Goal: Task Accomplishment & Management: Manage account settings

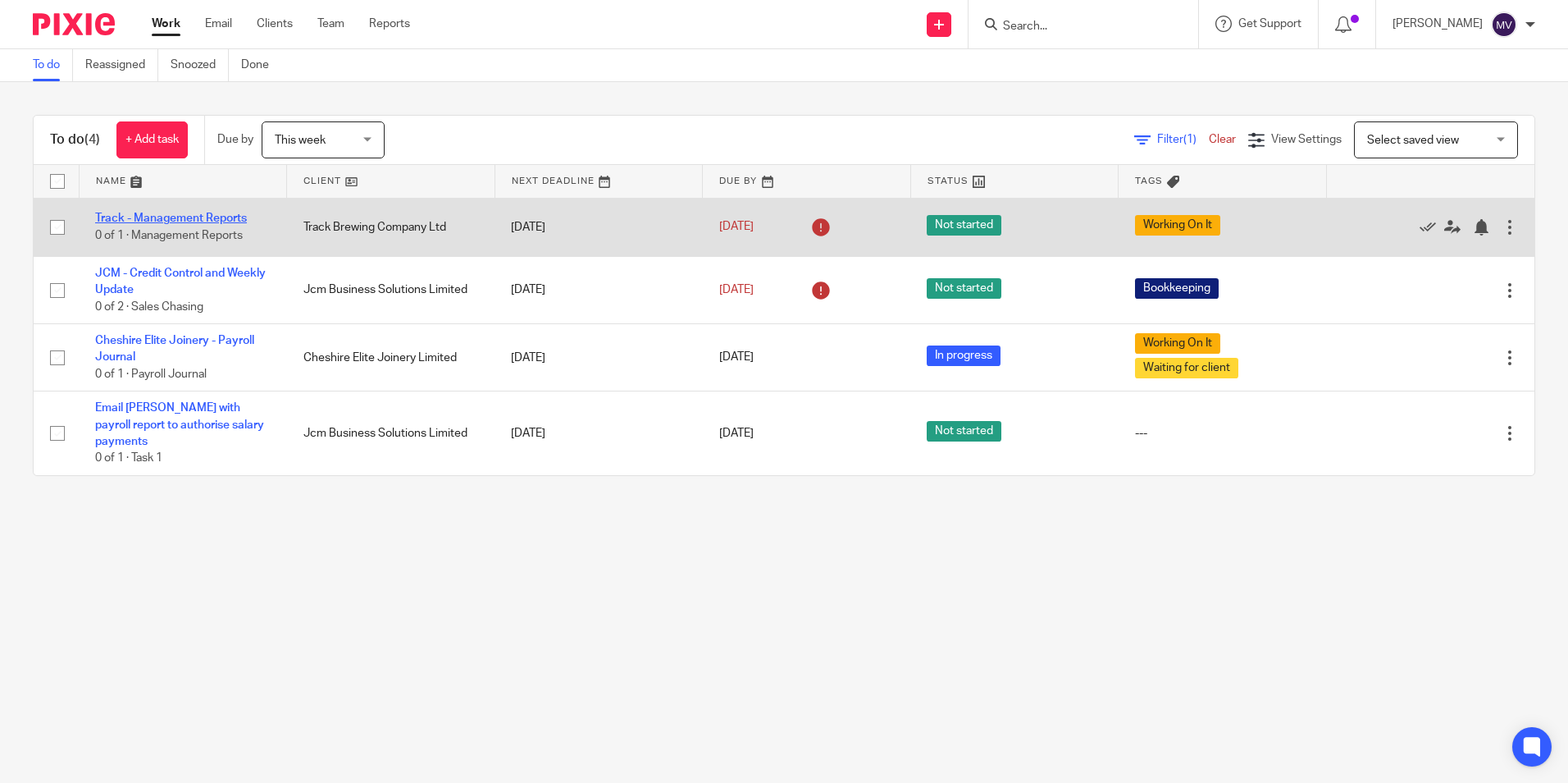
click at [188, 218] on link "Track - Management Reports" at bounding box center [171, 218] width 152 height 12
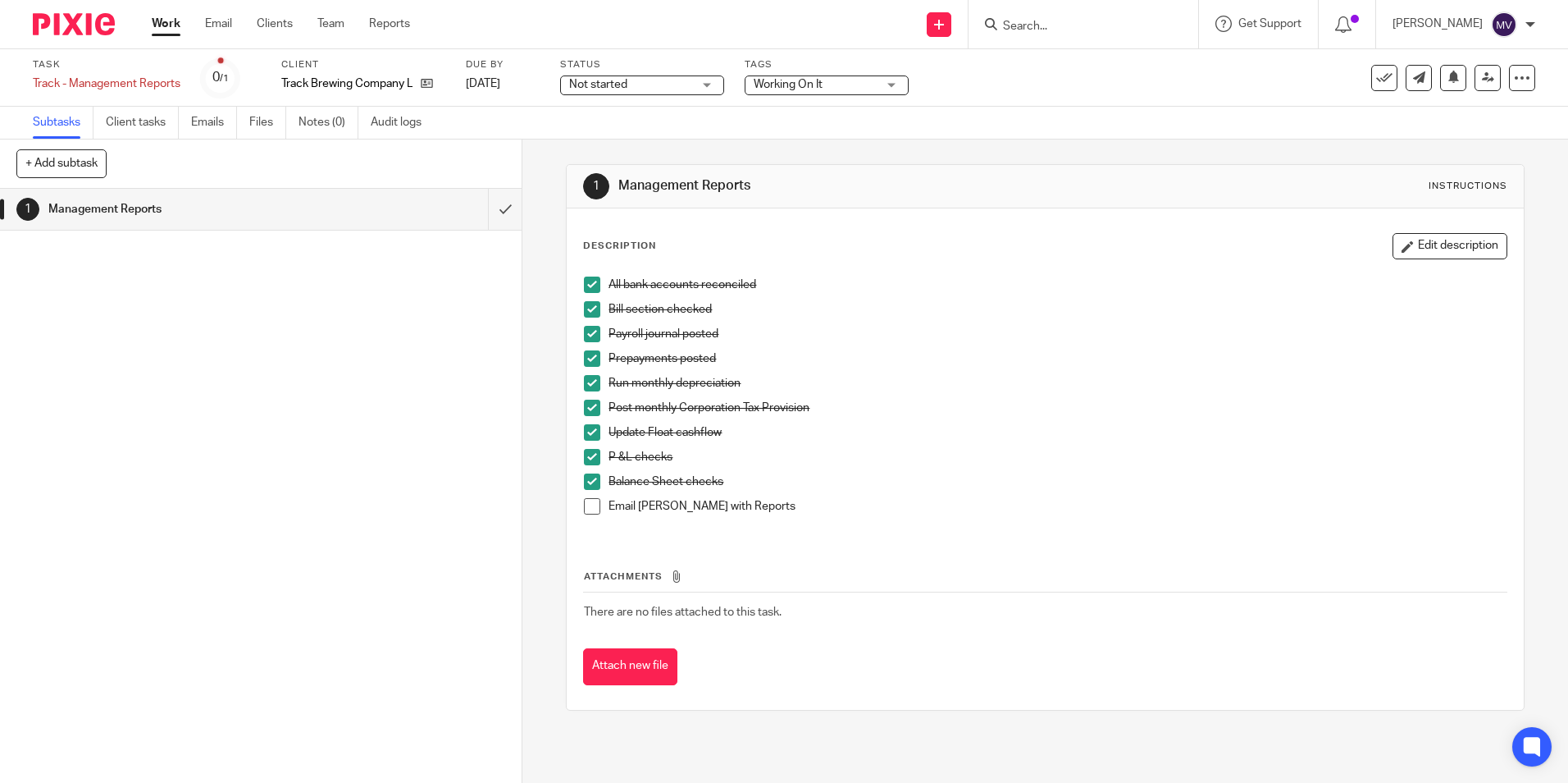
click at [676, 96] on div "Status Not started Not started Not started In progress On hold To be kept open …" at bounding box center [642, 77] width 164 height 39
click at [678, 85] on span "Not started" at bounding box center [630, 85] width 123 height 18
click at [796, 92] on span "Working On It" at bounding box center [815, 85] width 123 height 18
click at [672, 88] on span "Not started" at bounding box center [630, 85] width 123 height 18
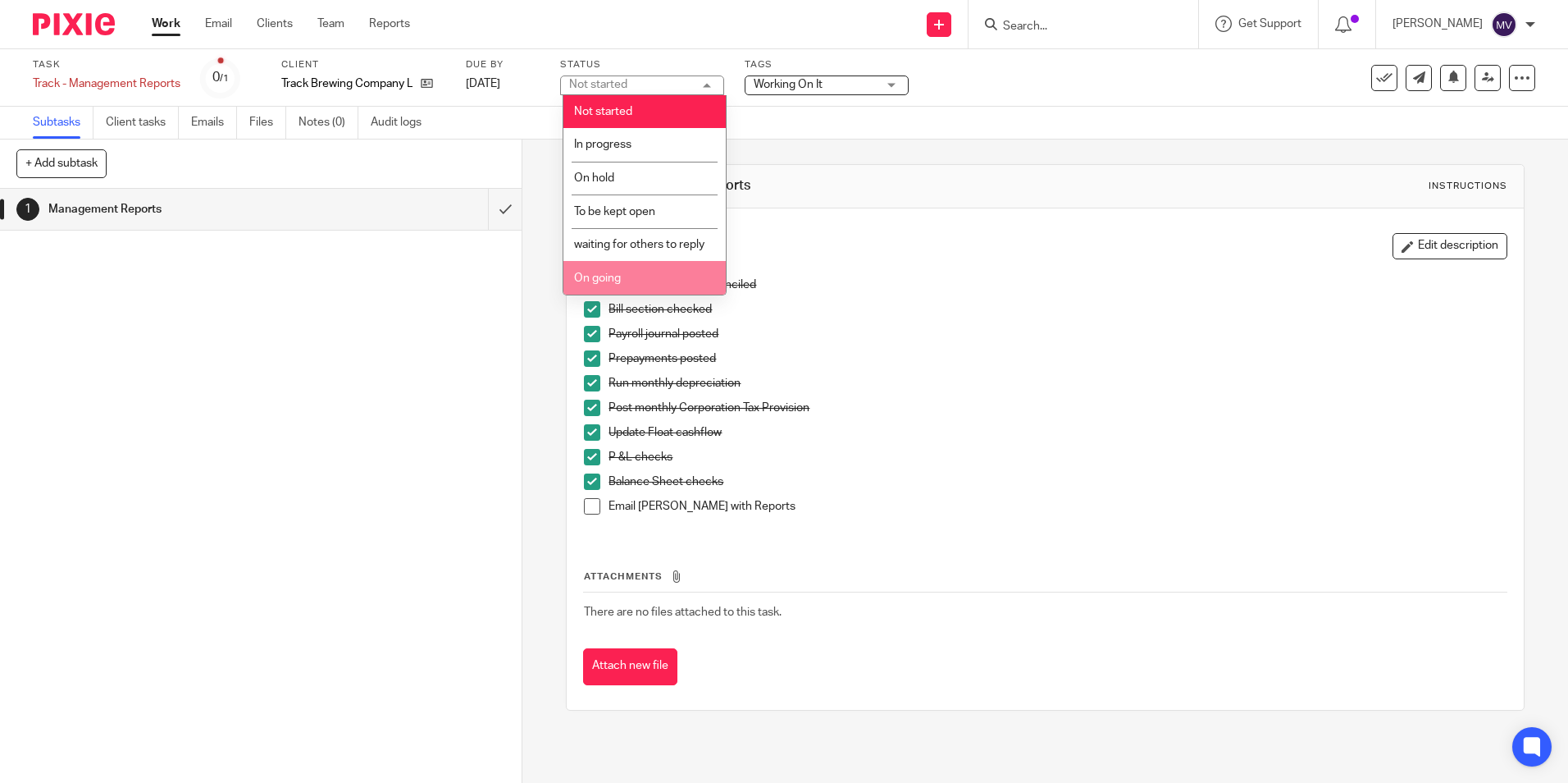
click at [641, 294] on li "On going" at bounding box center [644, 277] width 163 height 34
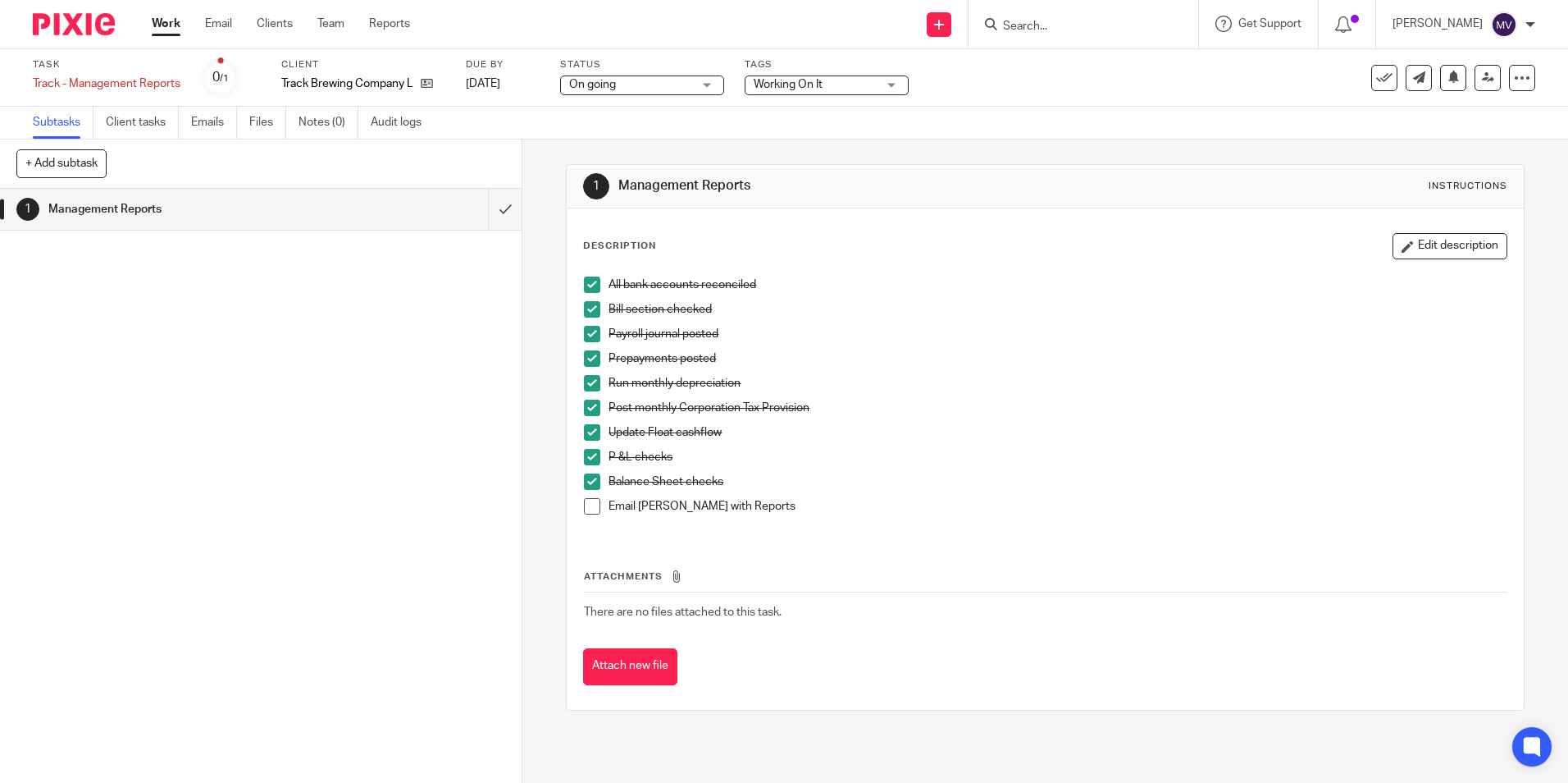
click at [805, 85] on span "Working On It" at bounding box center [788, 85] width 69 height 12
click at [169, 26] on link "Work" at bounding box center [166, 24] width 28 height 17
